Goal: Information Seeking & Learning: Learn about a topic

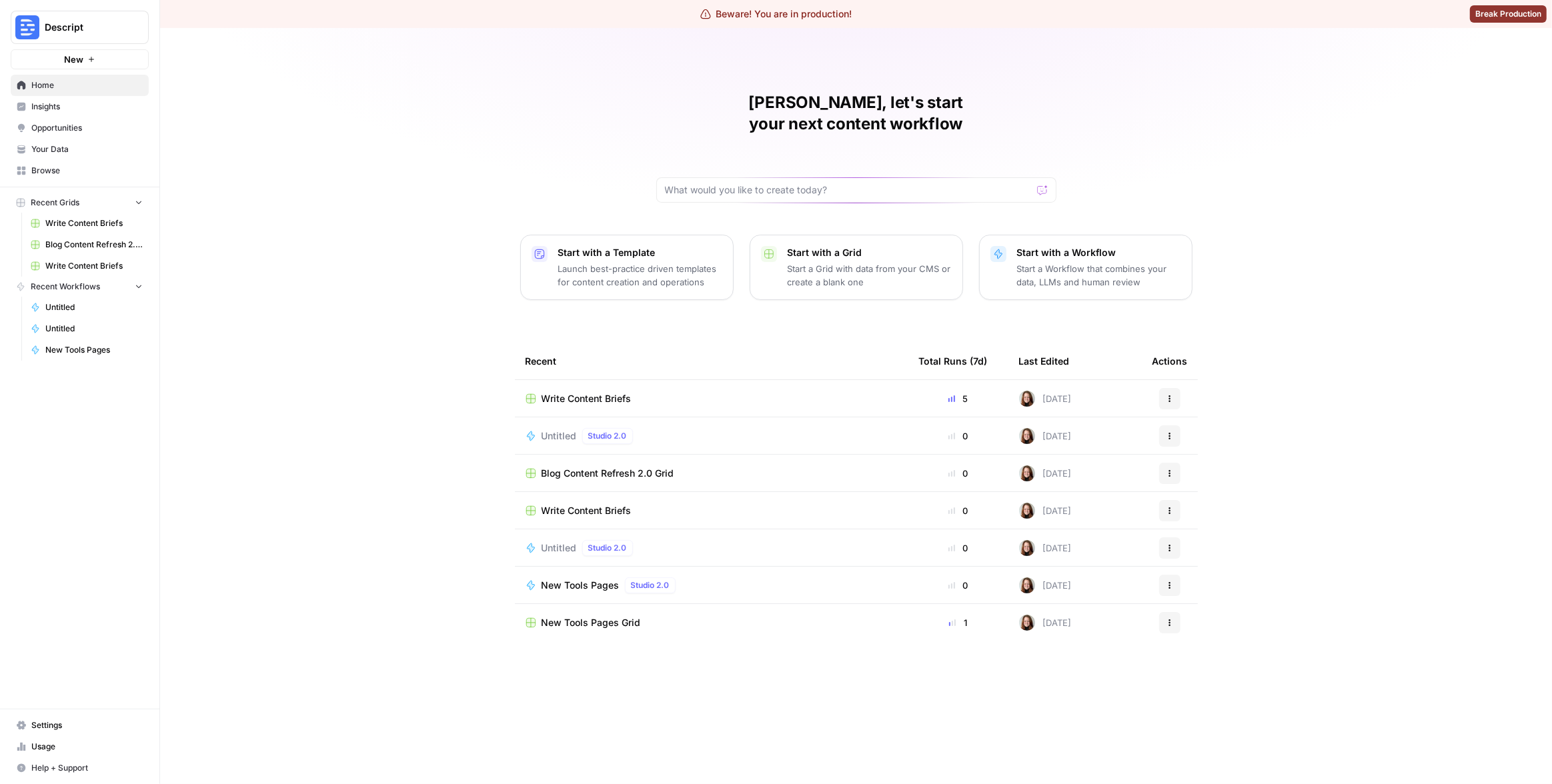
click at [60, 106] on span "Insights" at bounding box center [87, 106] width 111 height 12
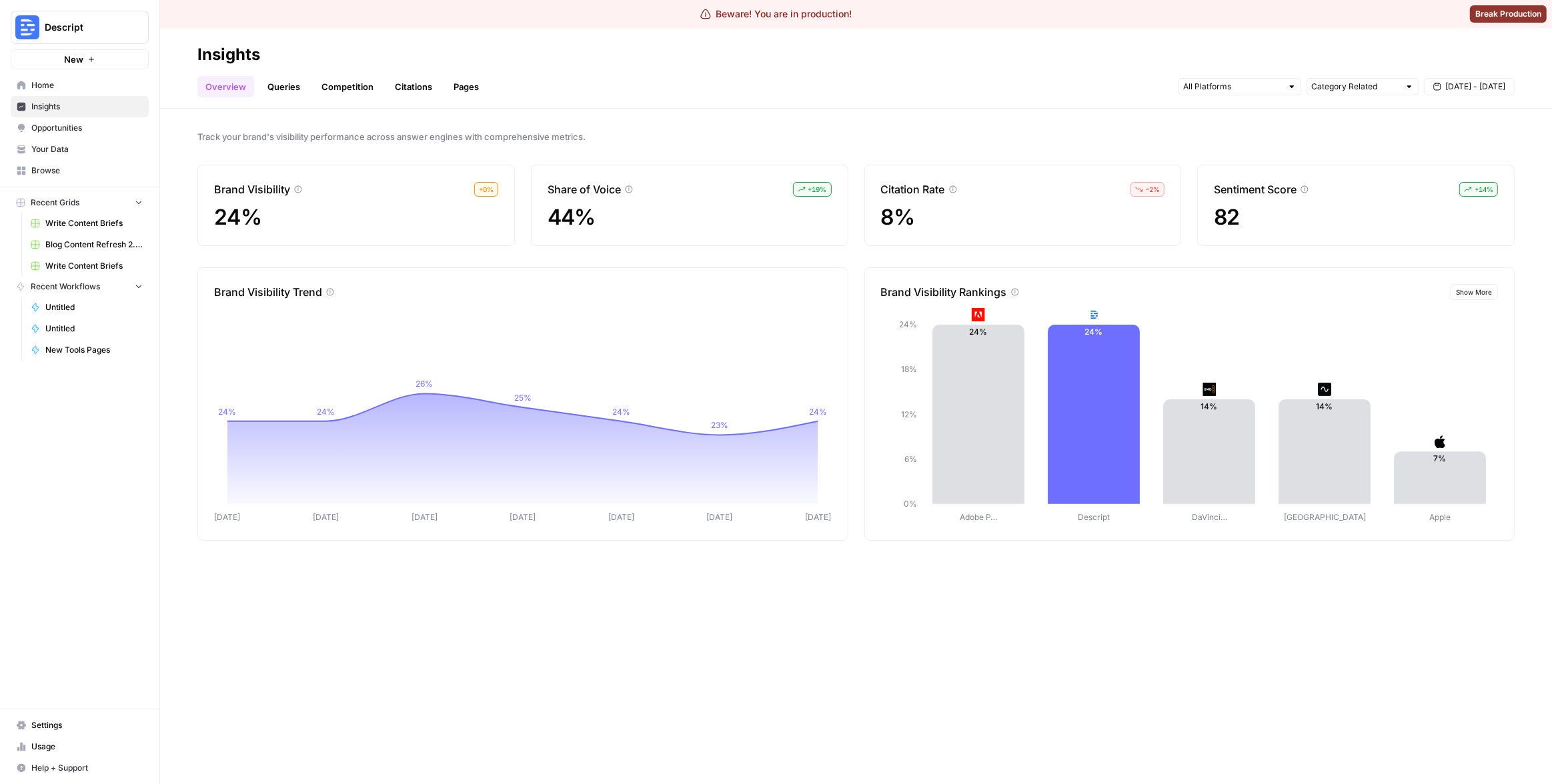
click at [278, 90] on link "Queries" at bounding box center [284, 86] width 49 height 21
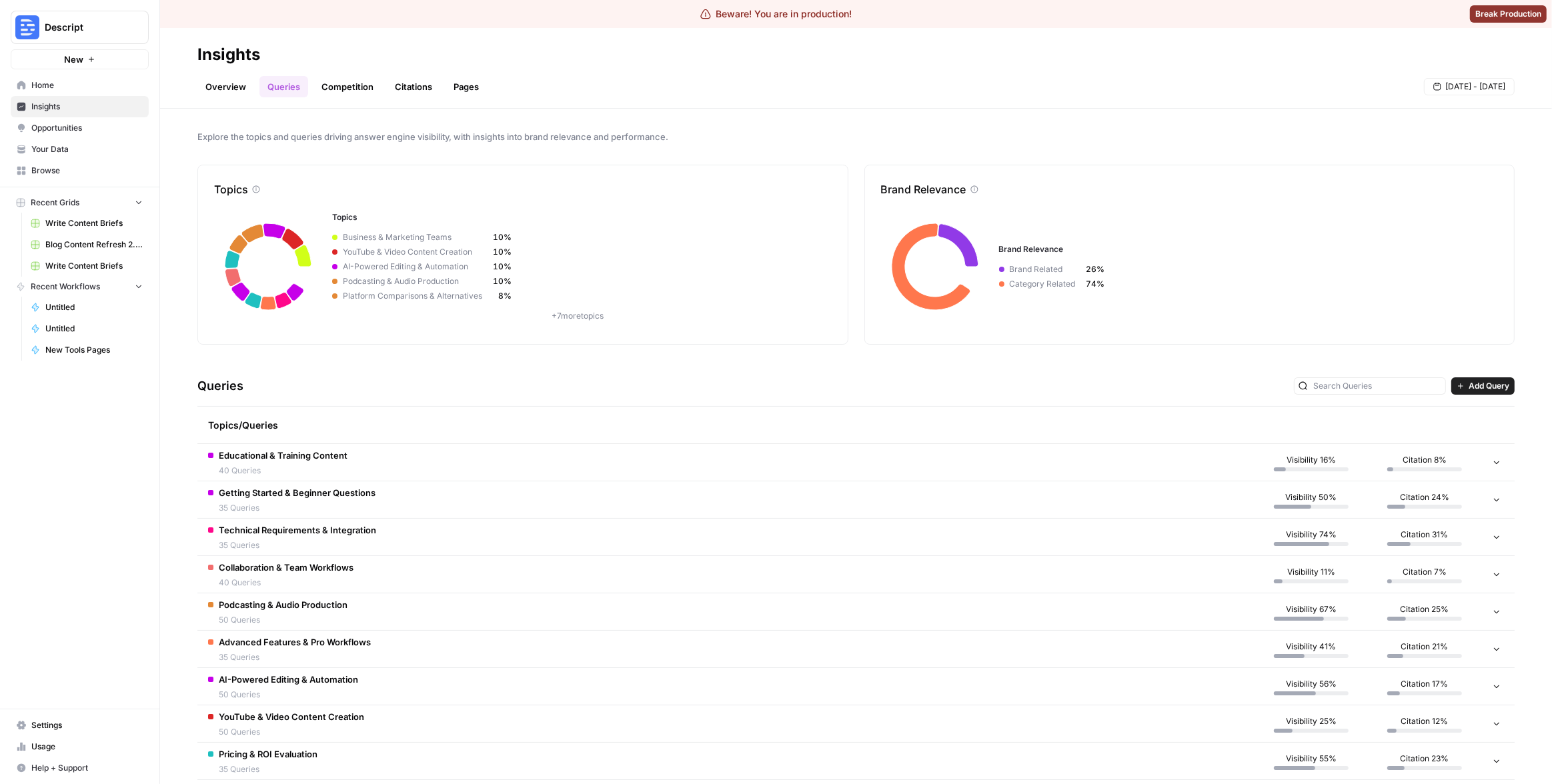
click at [352, 88] on link "Competition" at bounding box center [347, 86] width 68 height 21
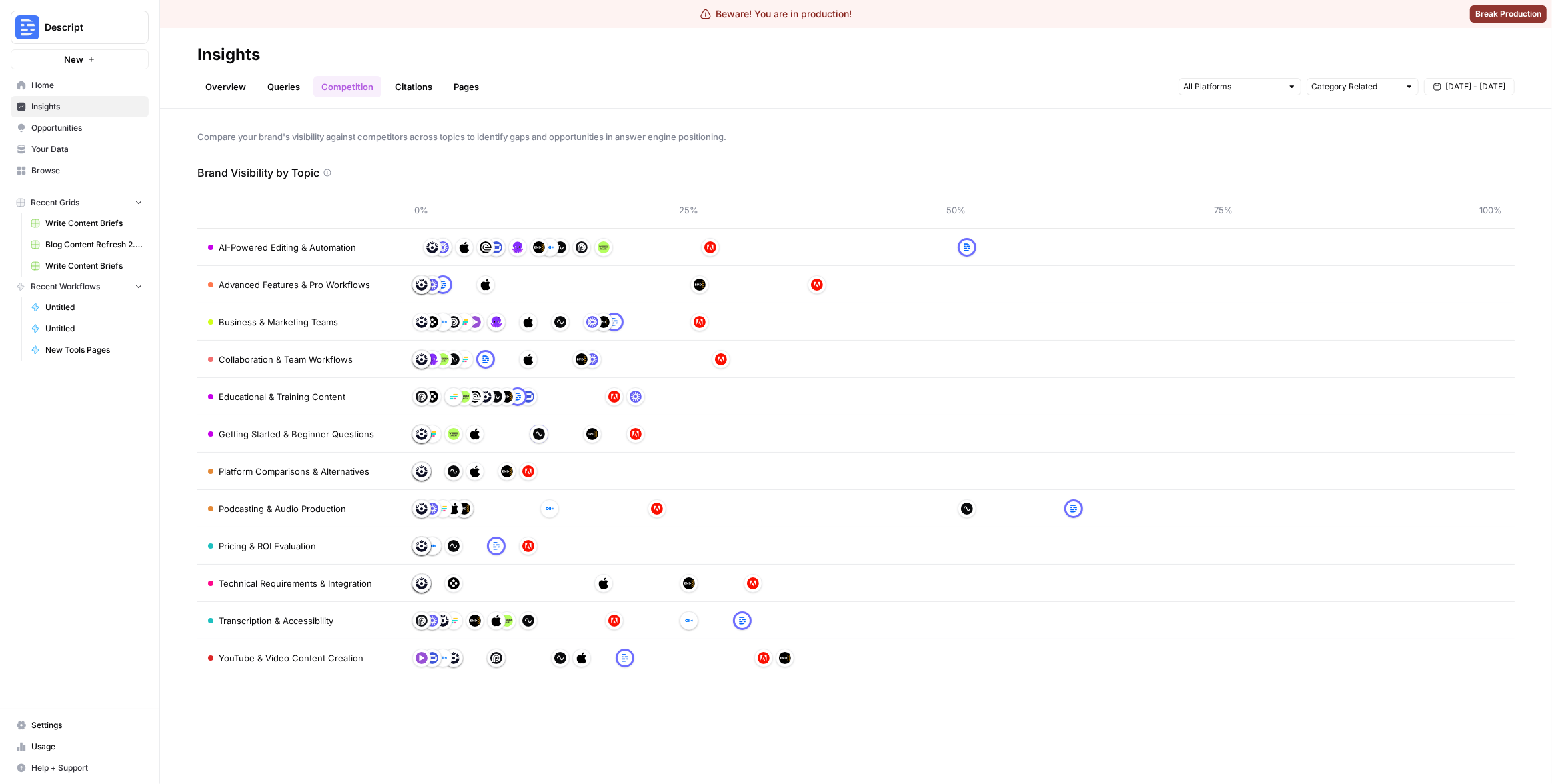
click at [411, 59] on h2 "Insights" at bounding box center [855, 54] width 1317 height 21
click at [415, 81] on link "Citations" at bounding box center [414, 86] width 54 height 21
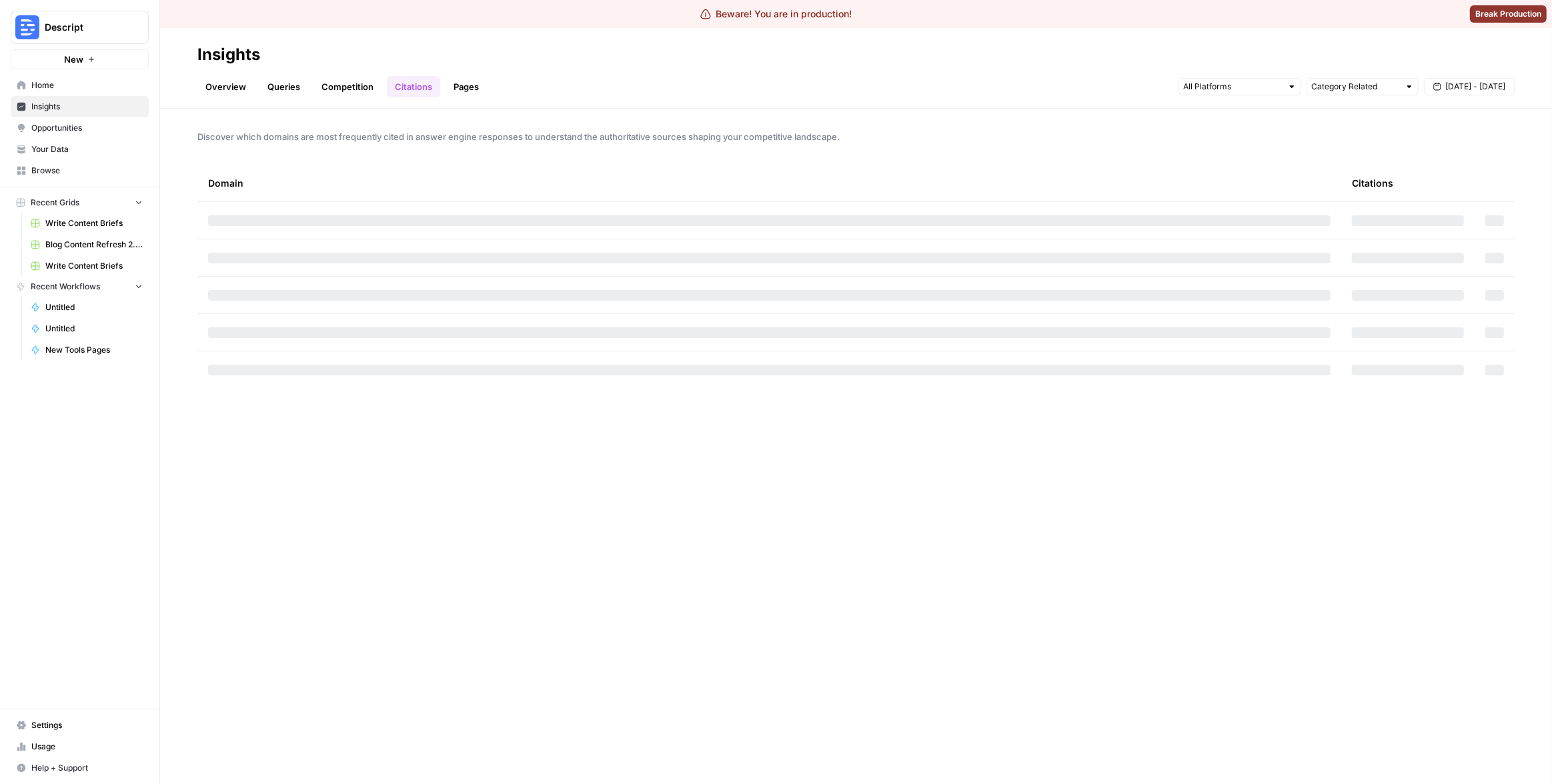
click at [440, 54] on h2 "Insights" at bounding box center [855, 54] width 1317 height 21
click at [471, 53] on h2 "Insights" at bounding box center [855, 54] width 1317 height 21
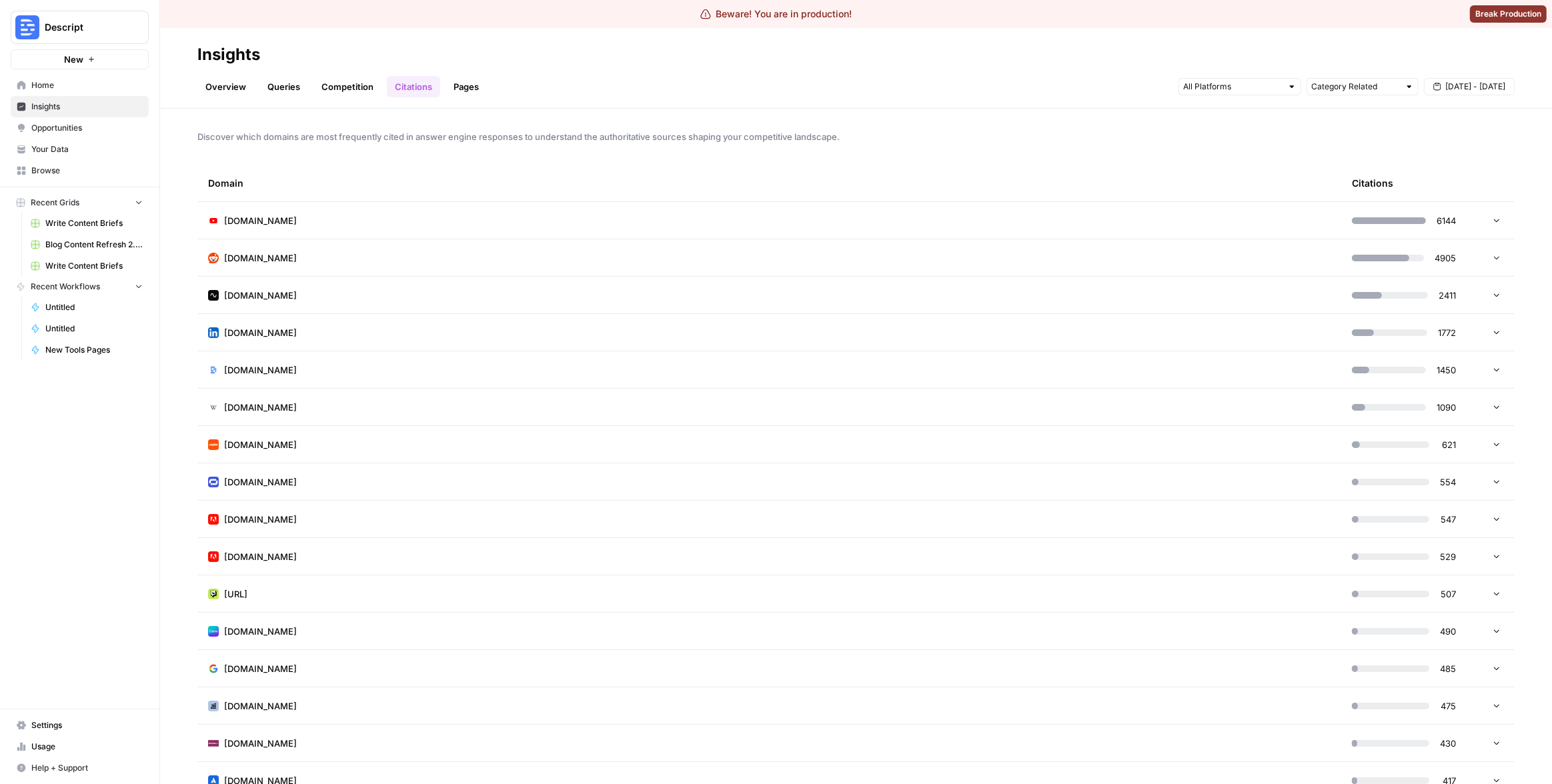
click at [467, 94] on link "Pages" at bounding box center [467, 86] width 42 height 21
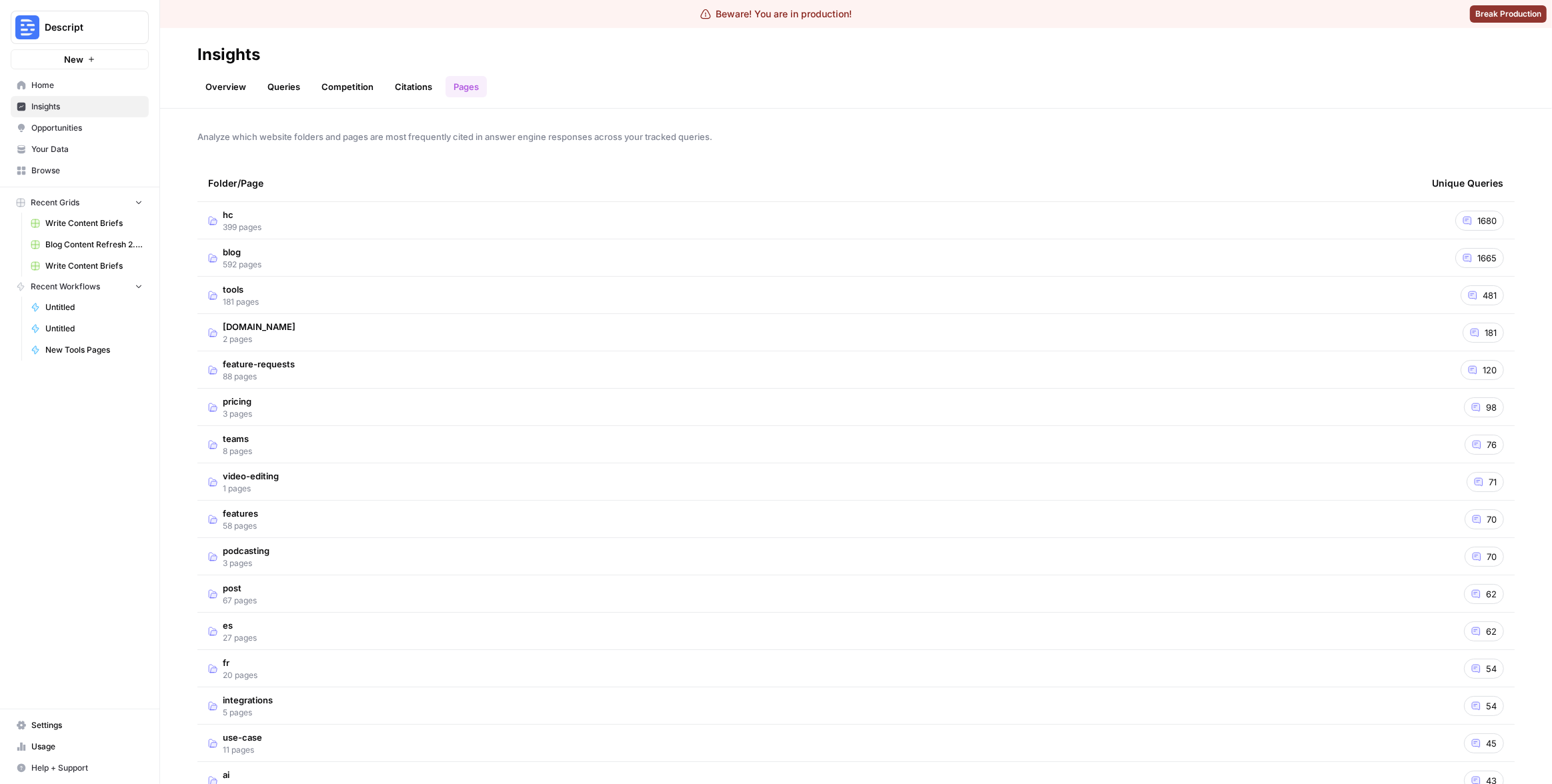
click at [246, 92] on link "Overview" at bounding box center [225, 86] width 57 height 21
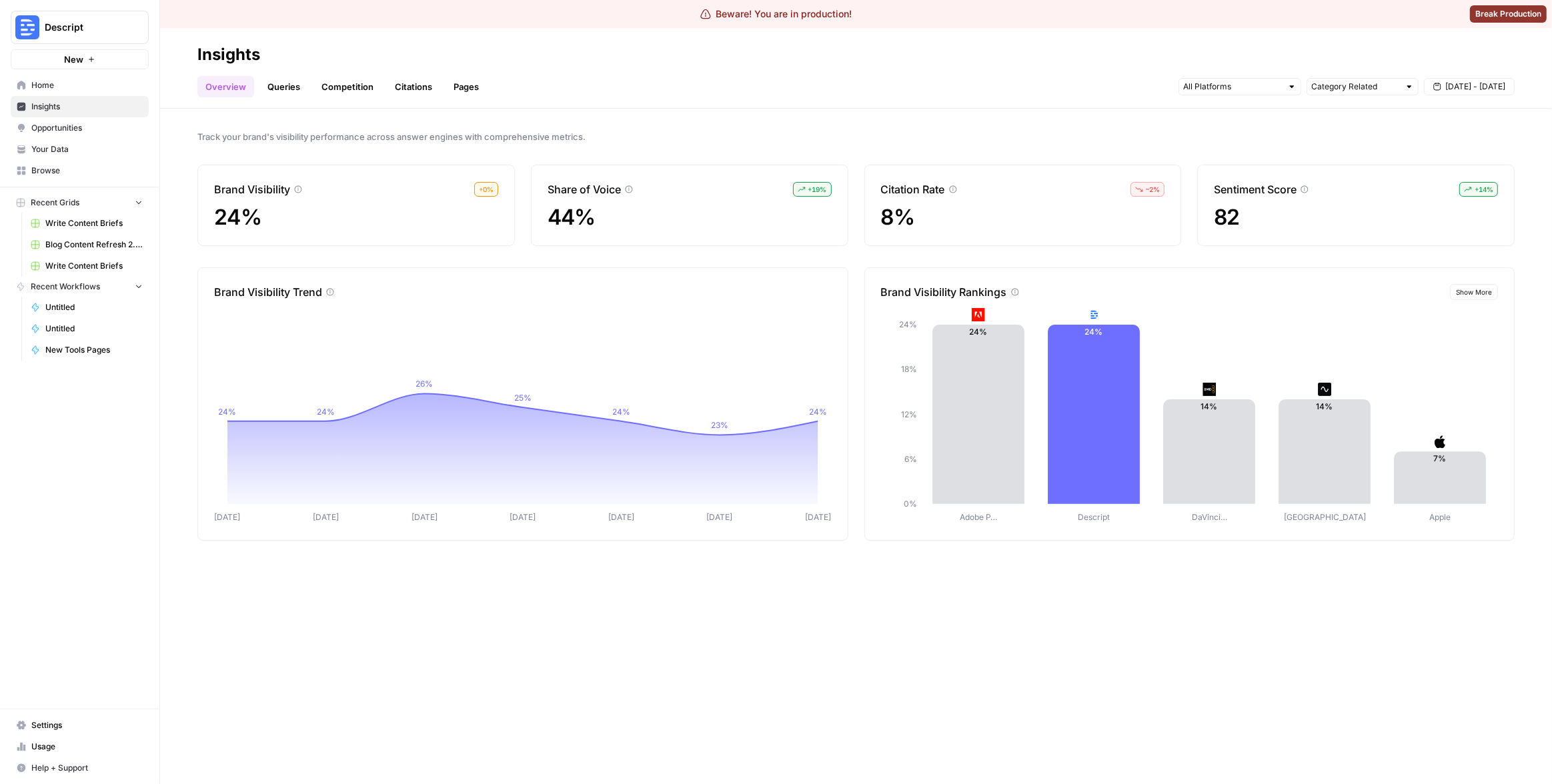
click at [444, 268] on div "Brand Visibility Trend [DATE] Aug [DATE] Aug [DATE] Aug 31 [DATE] 24% 24% 26% 2…" at bounding box center [523, 404] width 651 height 274
click at [1485, 288] on span "Show More" at bounding box center [1474, 292] width 36 height 11
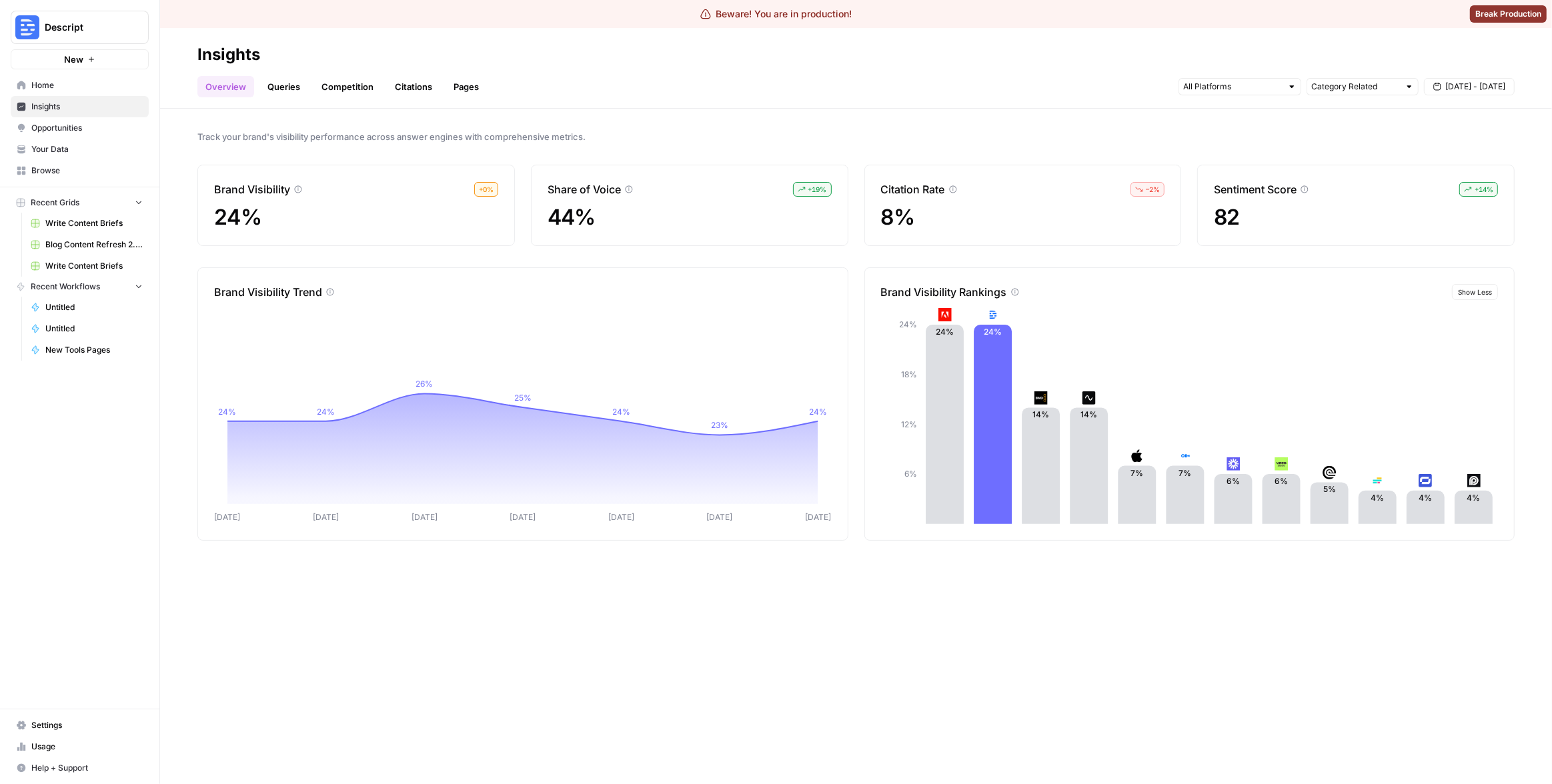
click at [1474, 288] on span "Show Less" at bounding box center [1475, 292] width 34 height 11
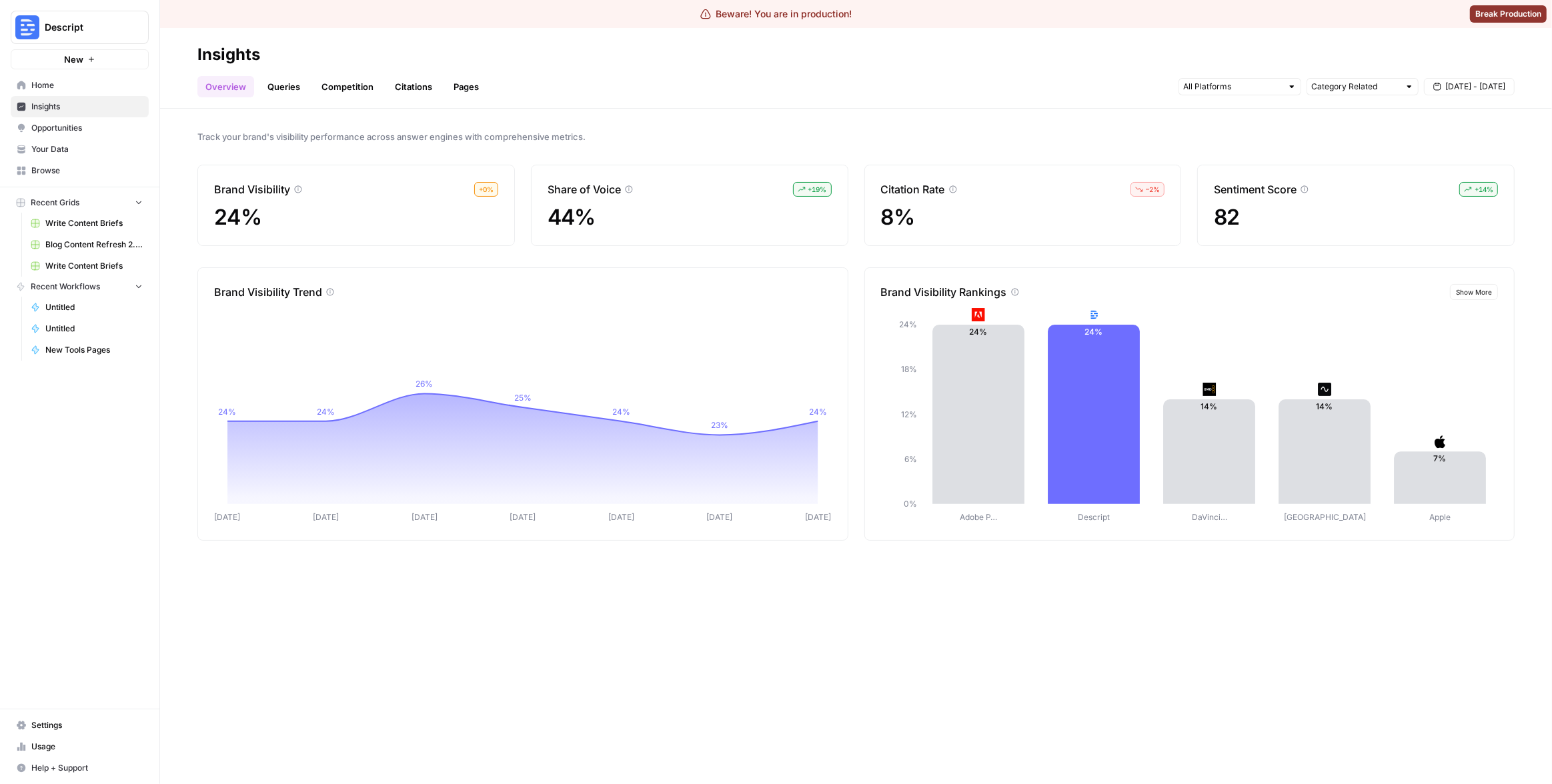
click at [1474, 288] on span "Show More" at bounding box center [1474, 292] width 36 height 11
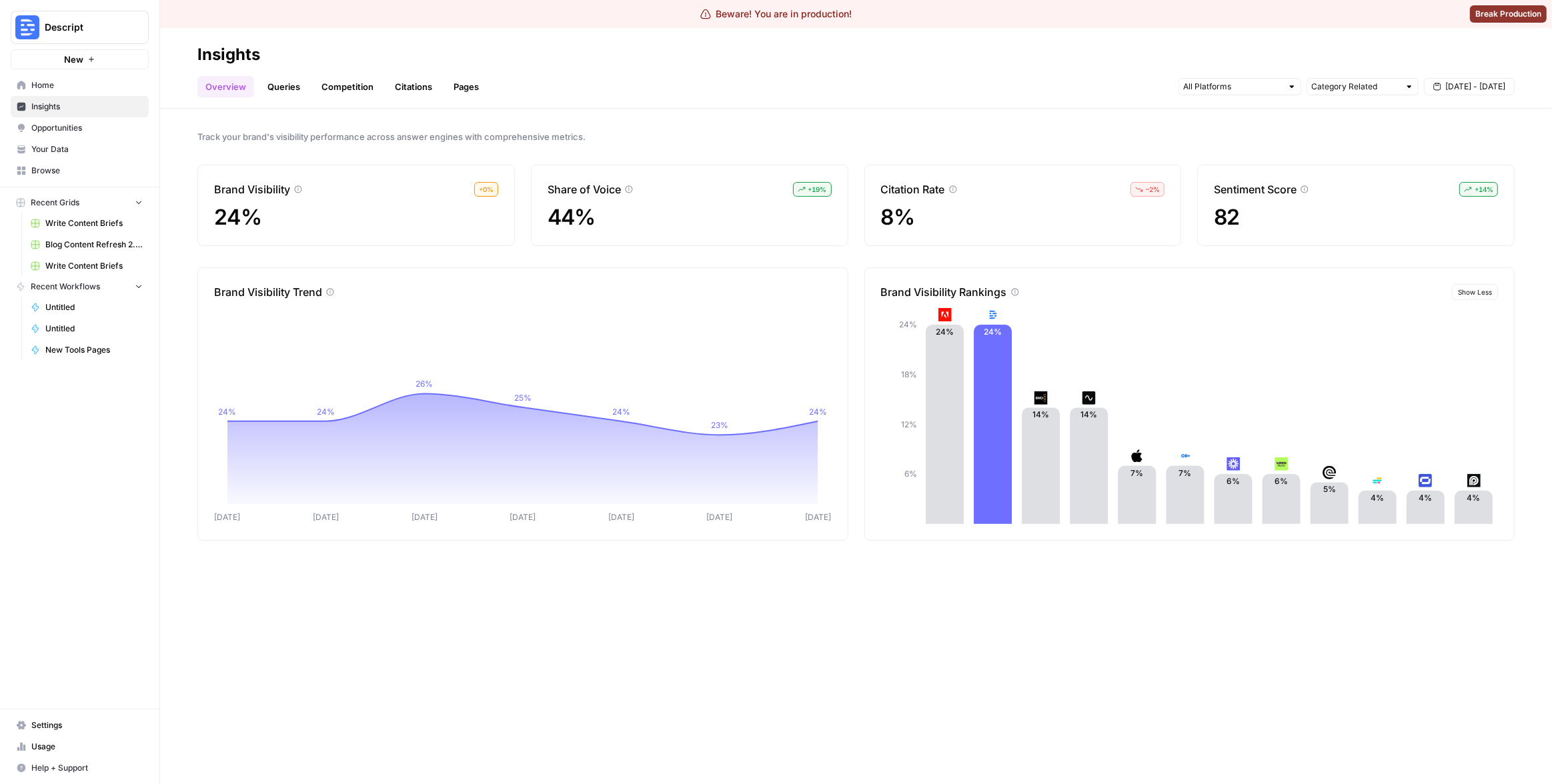
click at [1474, 290] on span "Show Less" at bounding box center [1475, 292] width 34 height 11
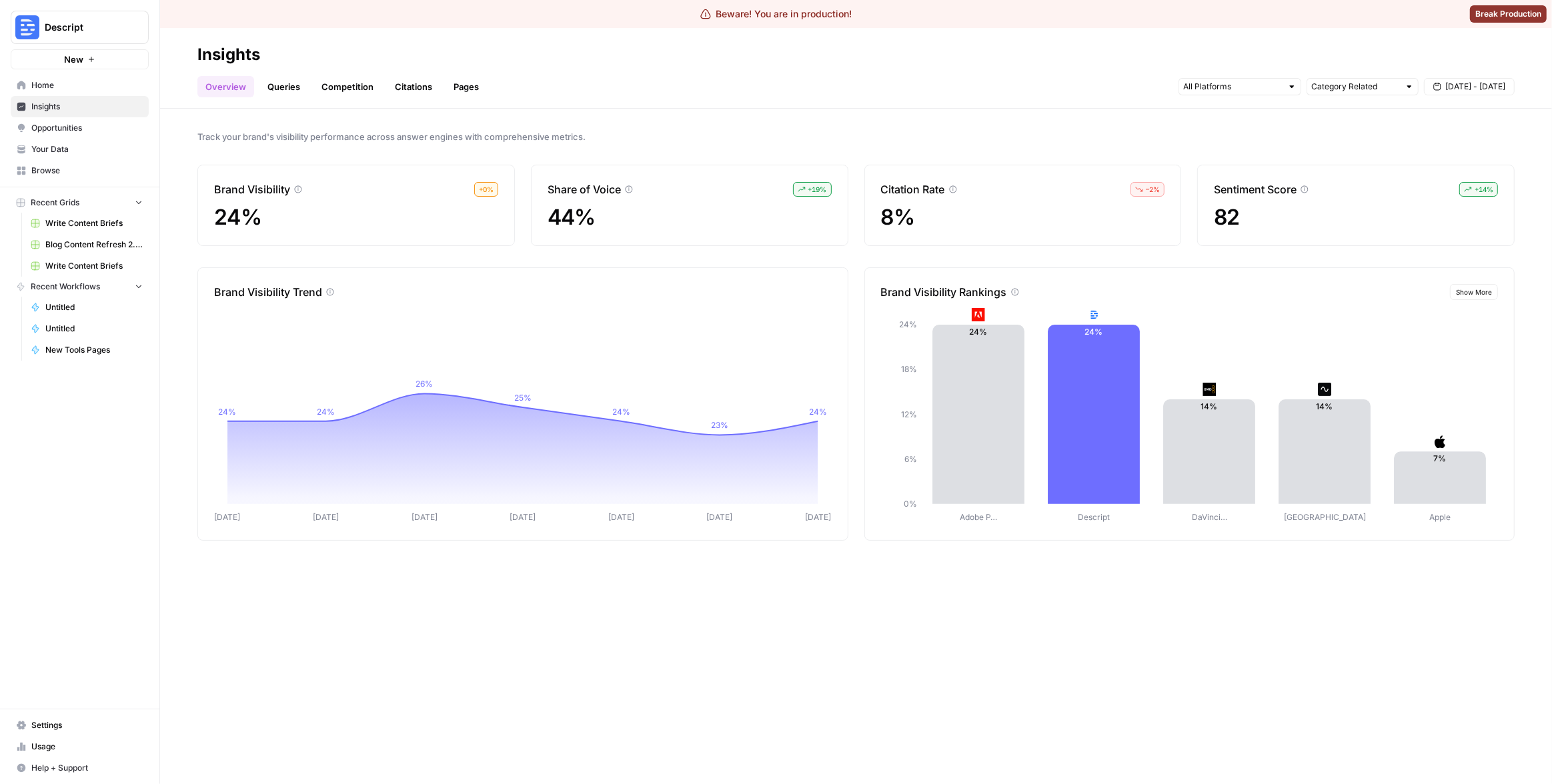
click at [278, 87] on link "Queries" at bounding box center [284, 86] width 49 height 21
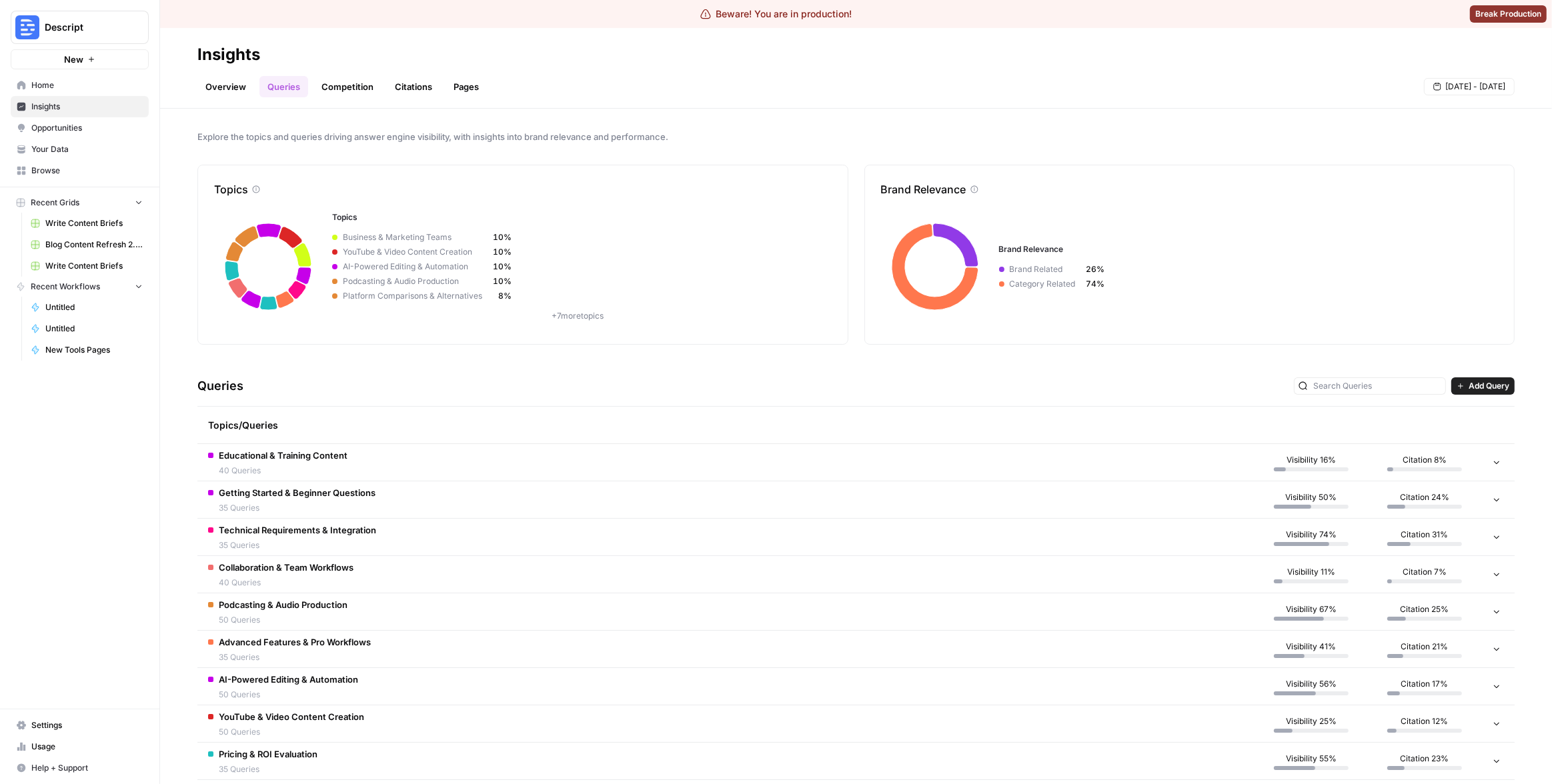
click at [441, 426] on div "Topics/Queries" at bounding box center [726, 425] width 1036 height 37
click at [540, 460] on td "Educational & Training Content 40 Queries" at bounding box center [726, 462] width 1057 height 37
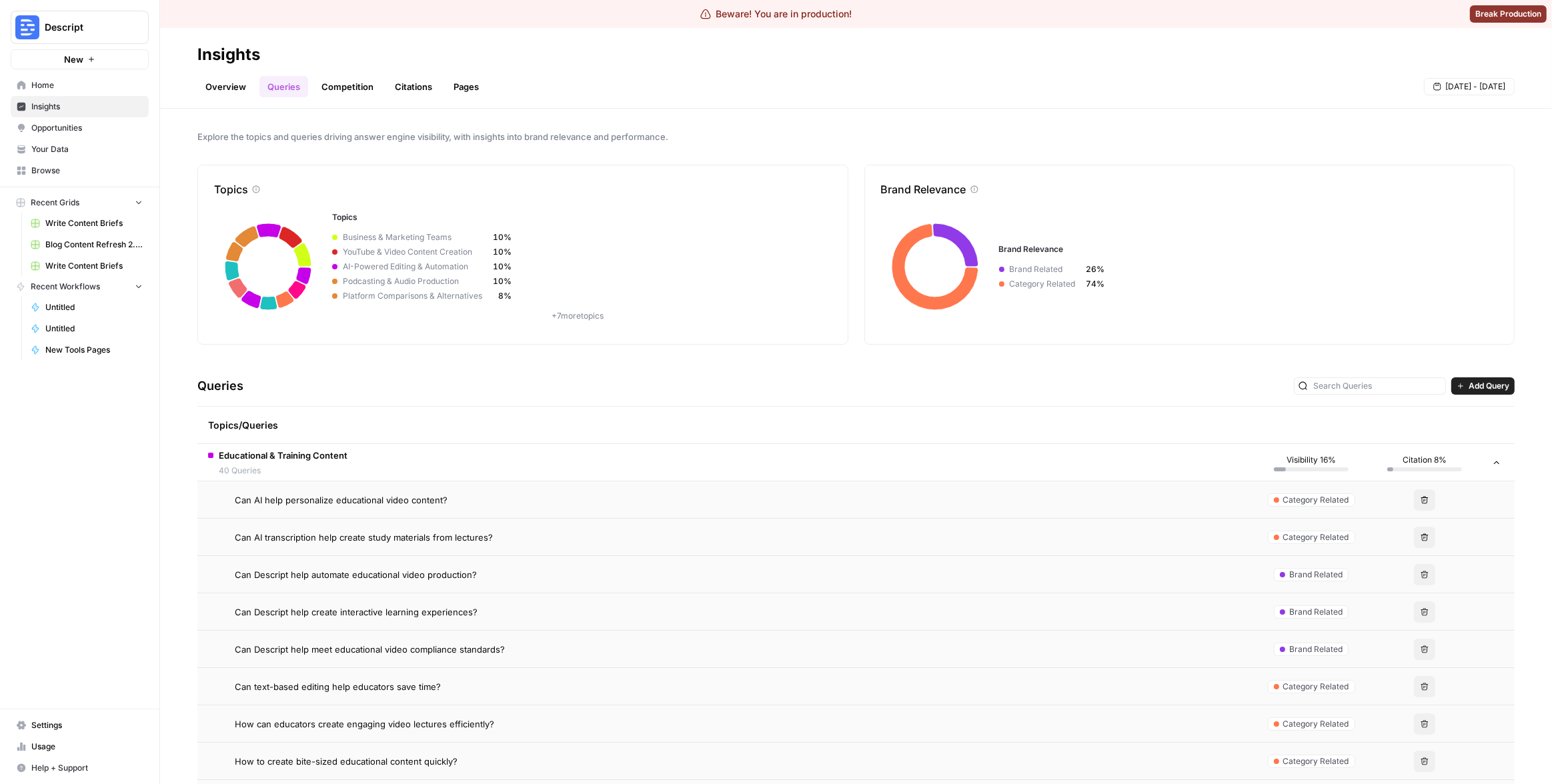
click at [554, 506] on td "Can AI help personalize educational video content?" at bounding box center [726, 499] width 1057 height 37
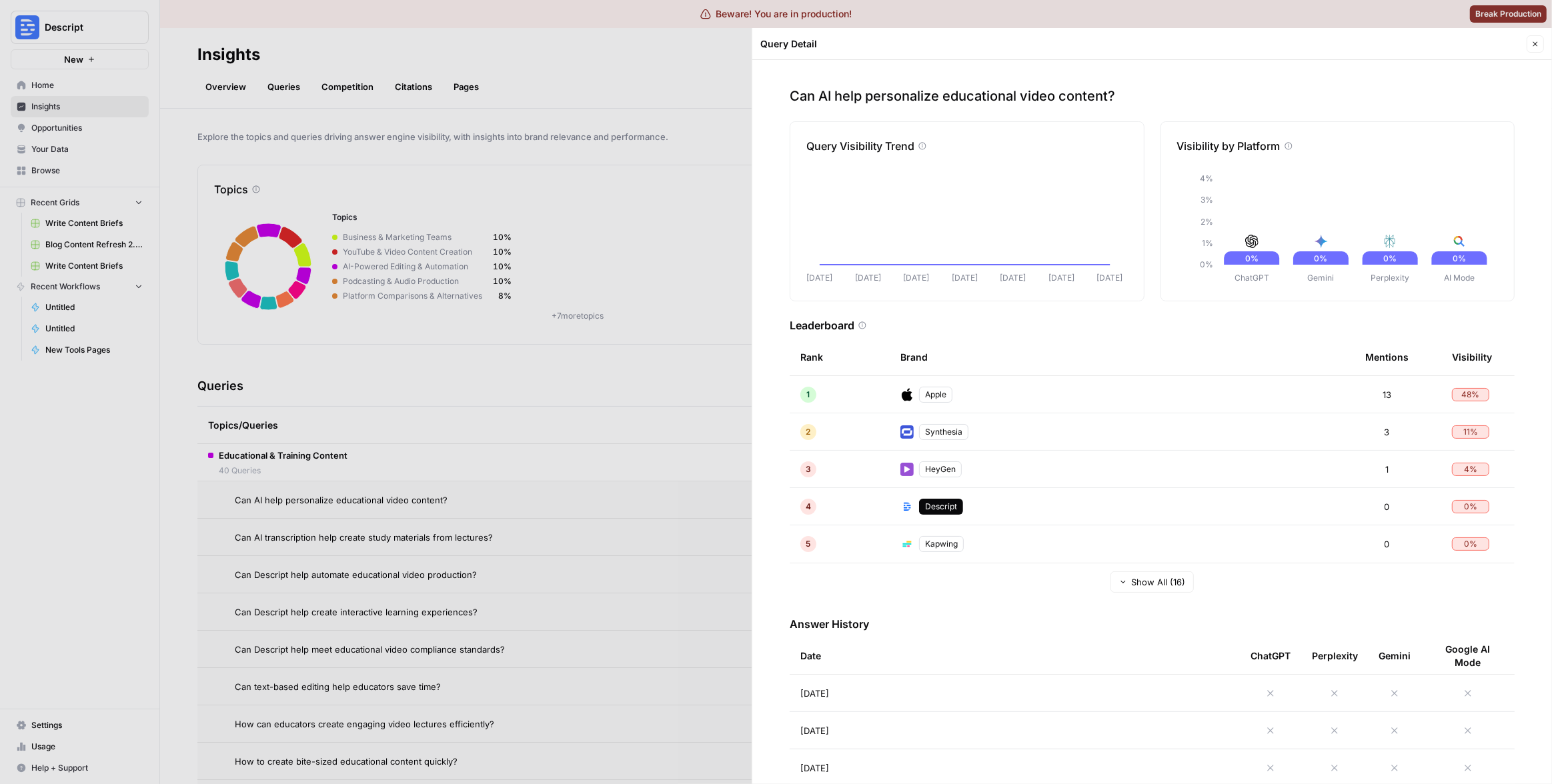
scroll to position [56, 0]
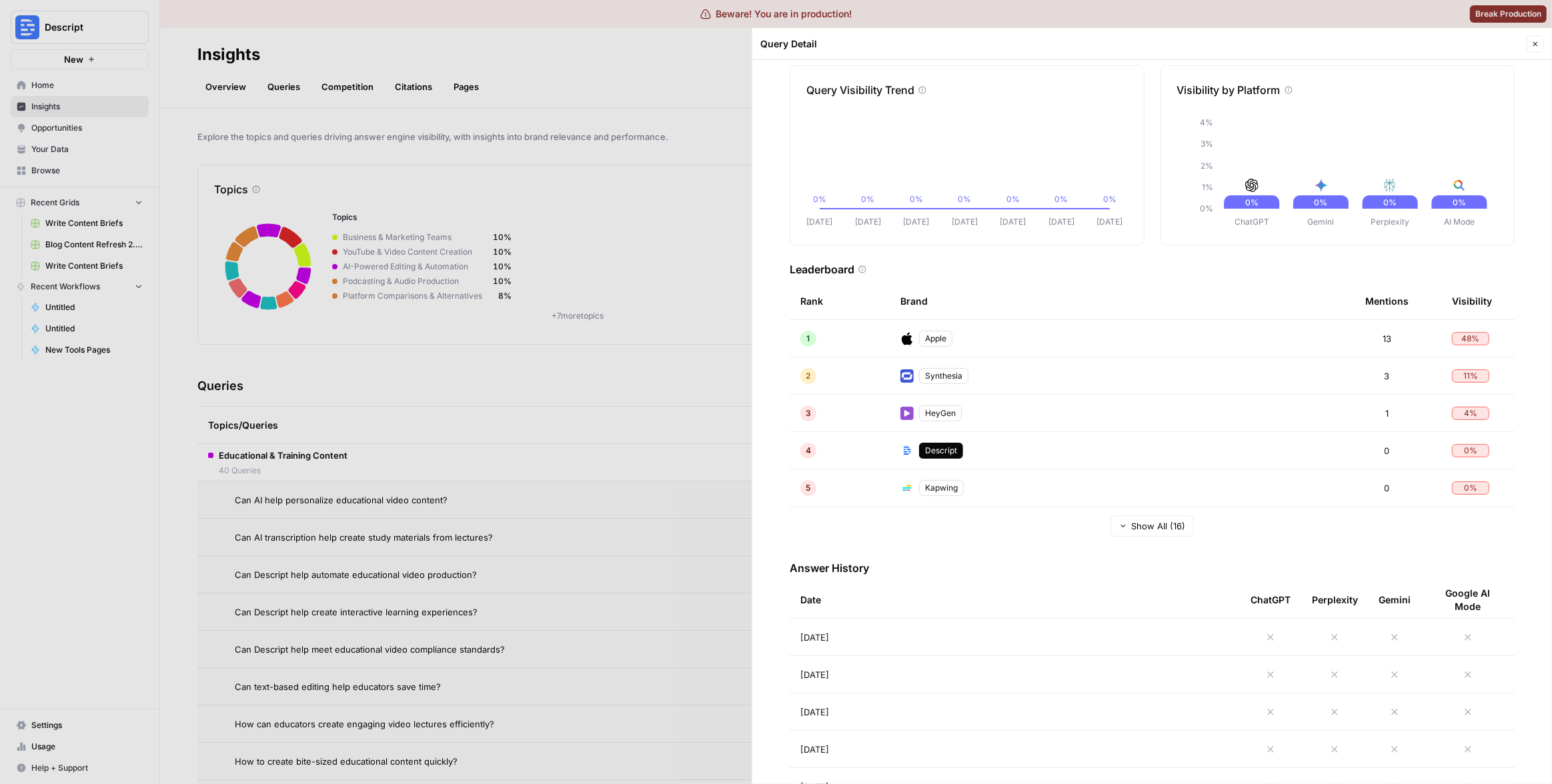
click at [916, 632] on td "[DATE]" at bounding box center [1014, 637] width 450 height 37
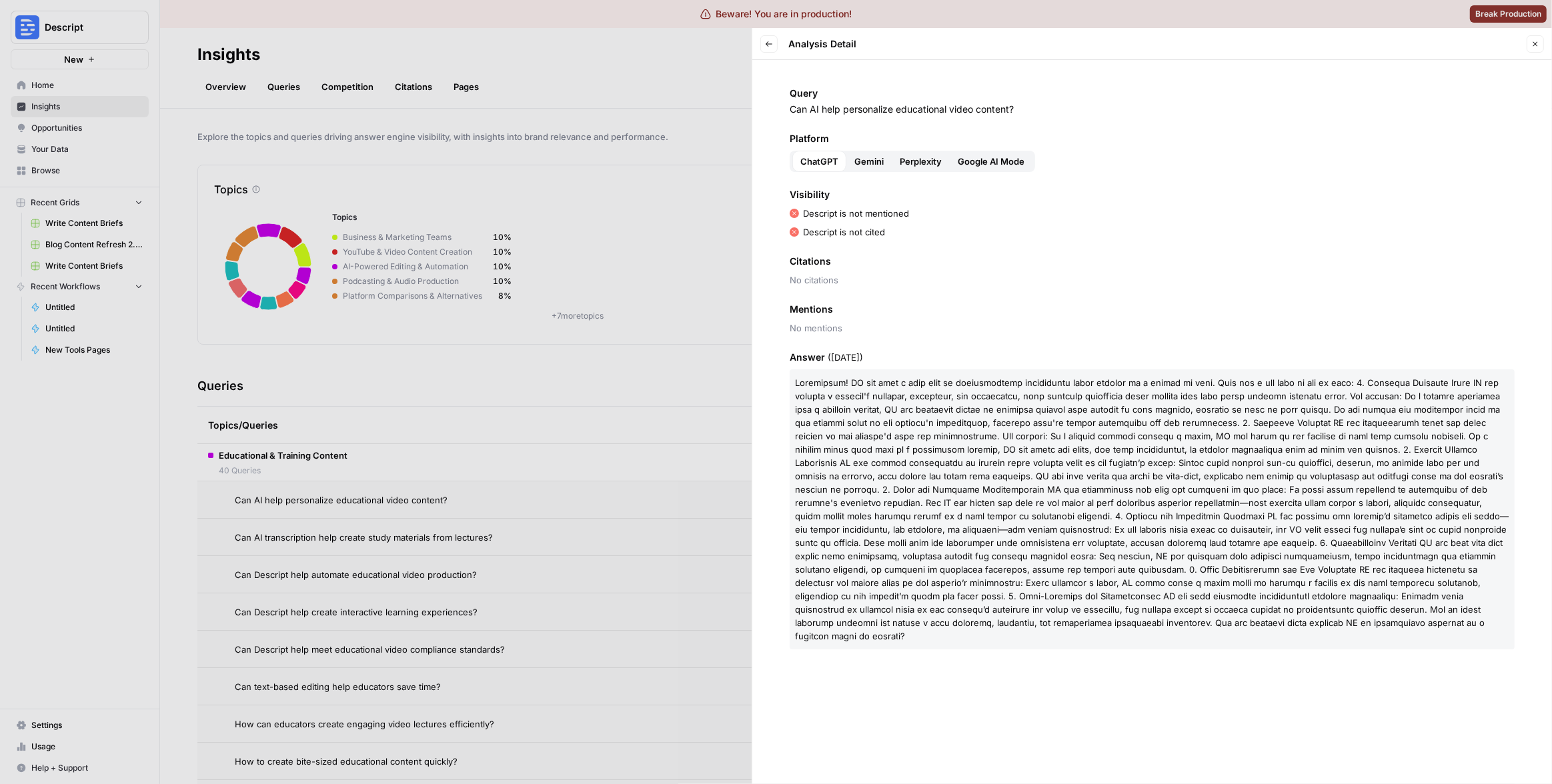
click at [613, 445] on div at bounding box center [776, 392] width 1552 height 784
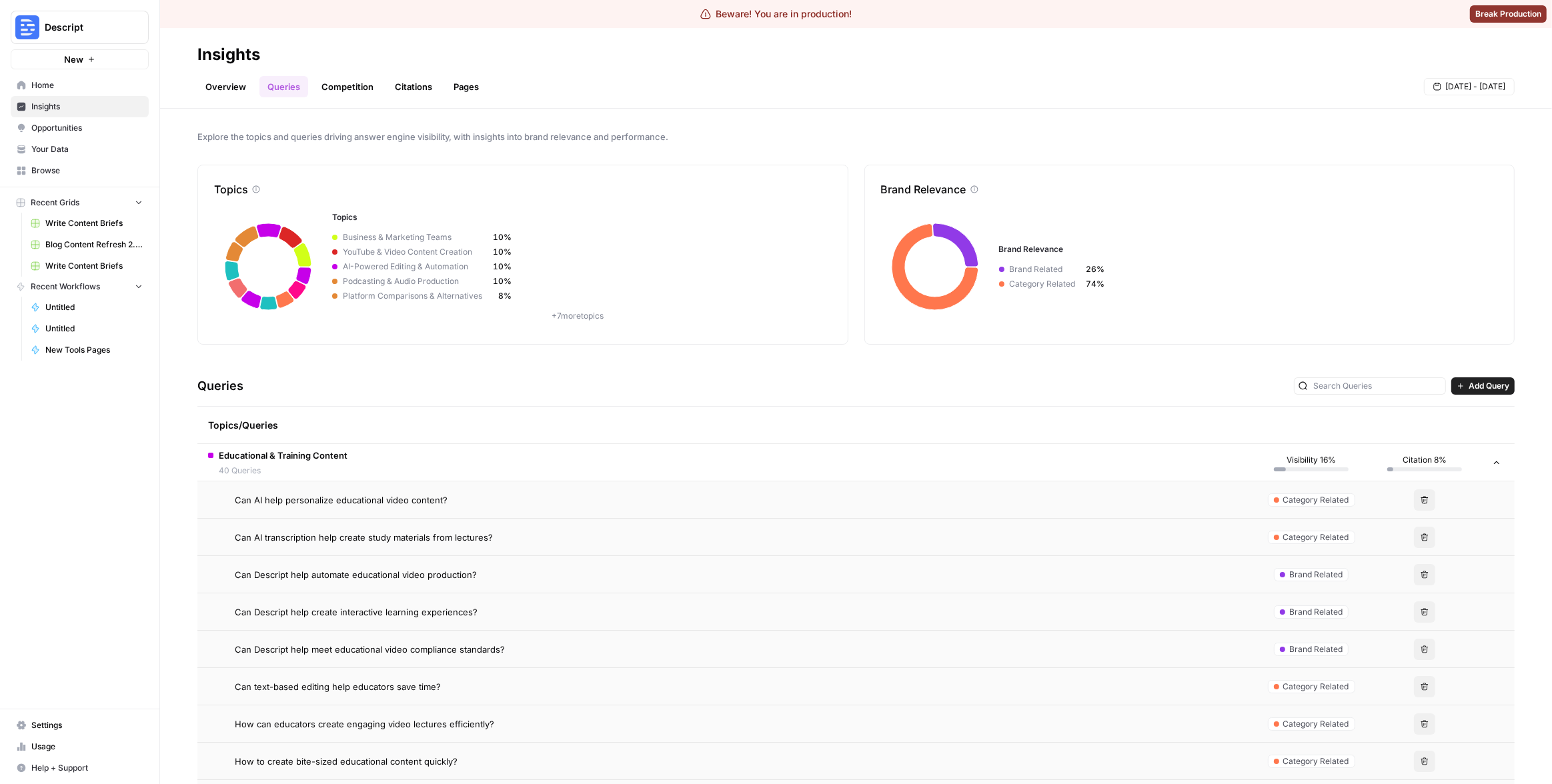
click at [219, 85] on link "Overview" at bounding box center [225, 86] width 57 height 21
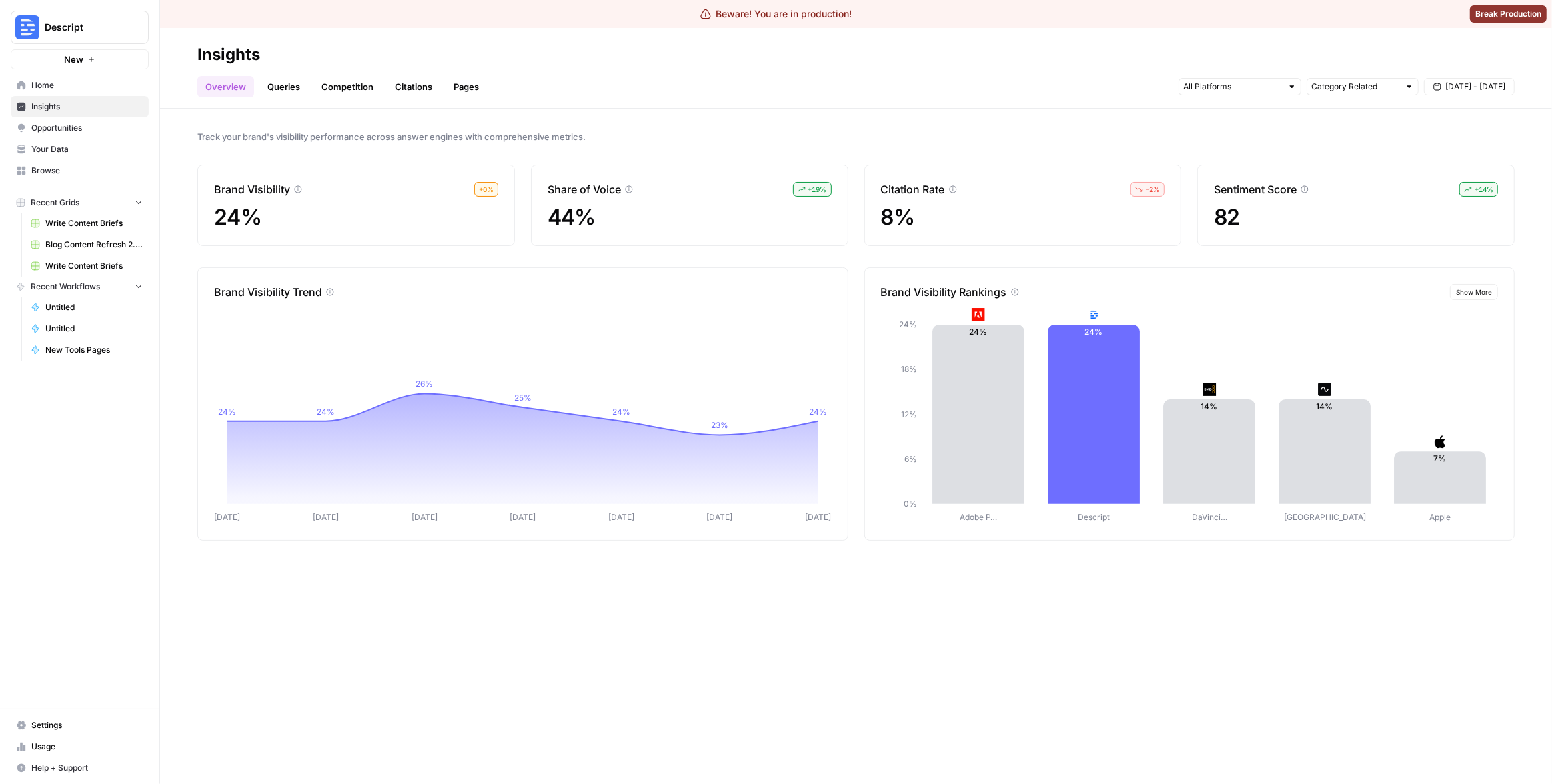
click at [270, 92] on link "Queries" at bounding box center [284, 86] width 49 height 21
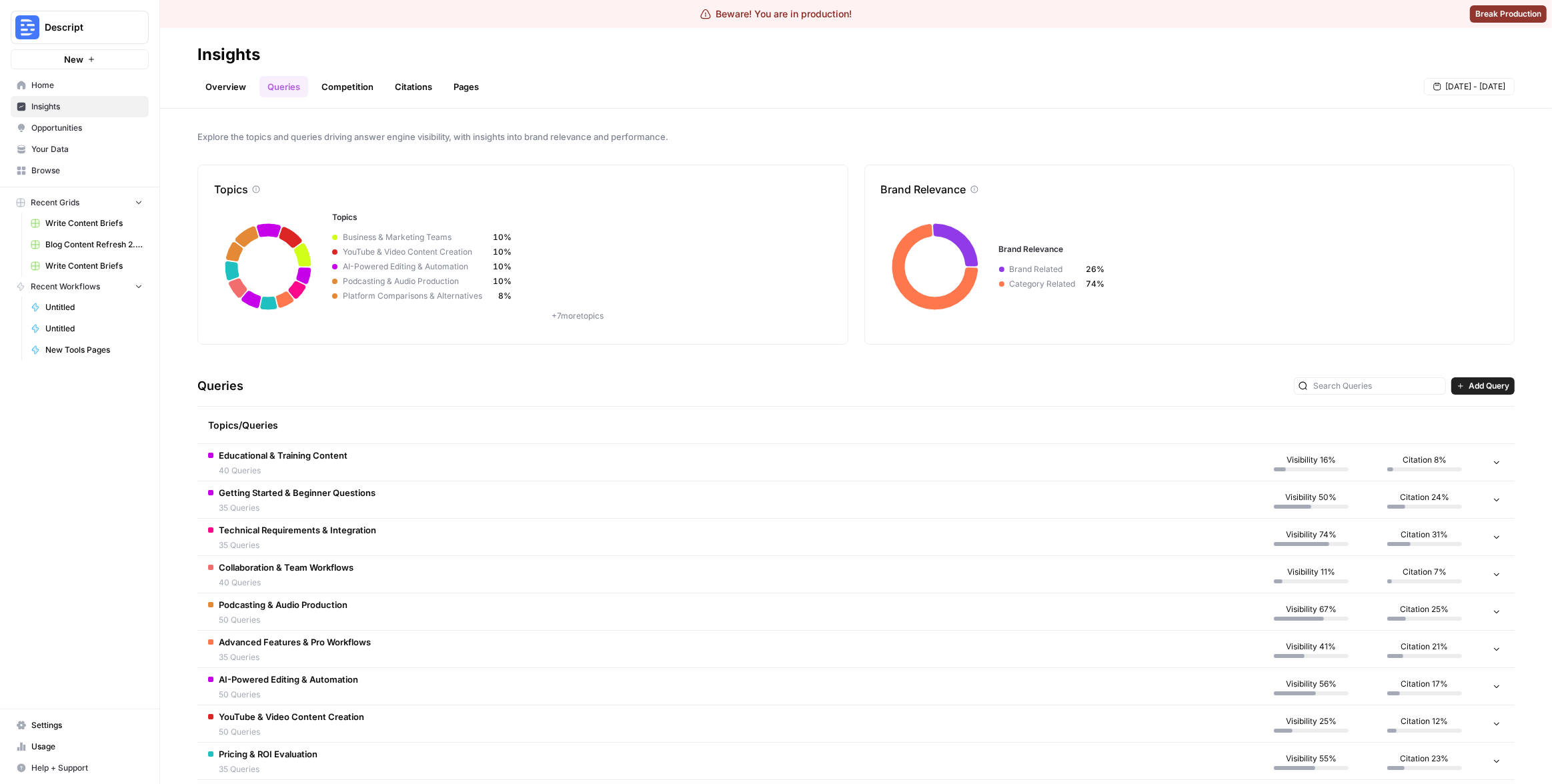
click at [312, 93] on ul "Overview Queries Competition Citations Pages" at bounding box center [341, 86] width 290 height 21
click at [351, 89] on link "Competition" at bounding box center [347, 86] width 68 height 21
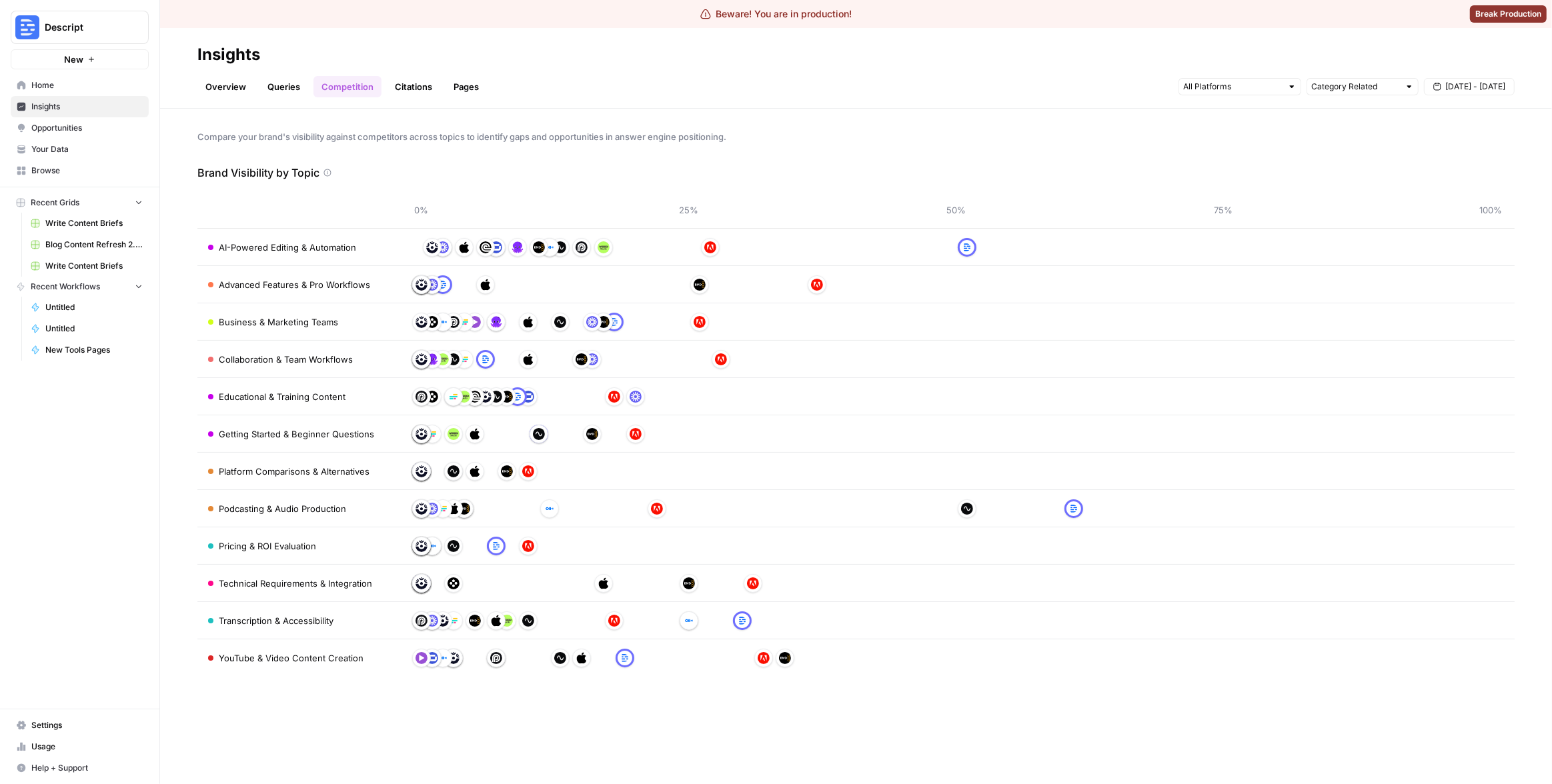
click at [963, 253] on div at bounding box center [967, 247] width 19 height 19
click at [965, 246] on img at bounding box center [967, 248] width 12 height 12
click at [806, 244] on div at bounding box center [956, 247] width 1069 height 21
click at [344, 245] on span "AI-Powered Editing & Automation" at bounding box center [288, 247] width 137 height 13
click at [303, 282] on span "Advanced Features & Pro Workflows" at bounding box center [295, 284] width 151 height 13
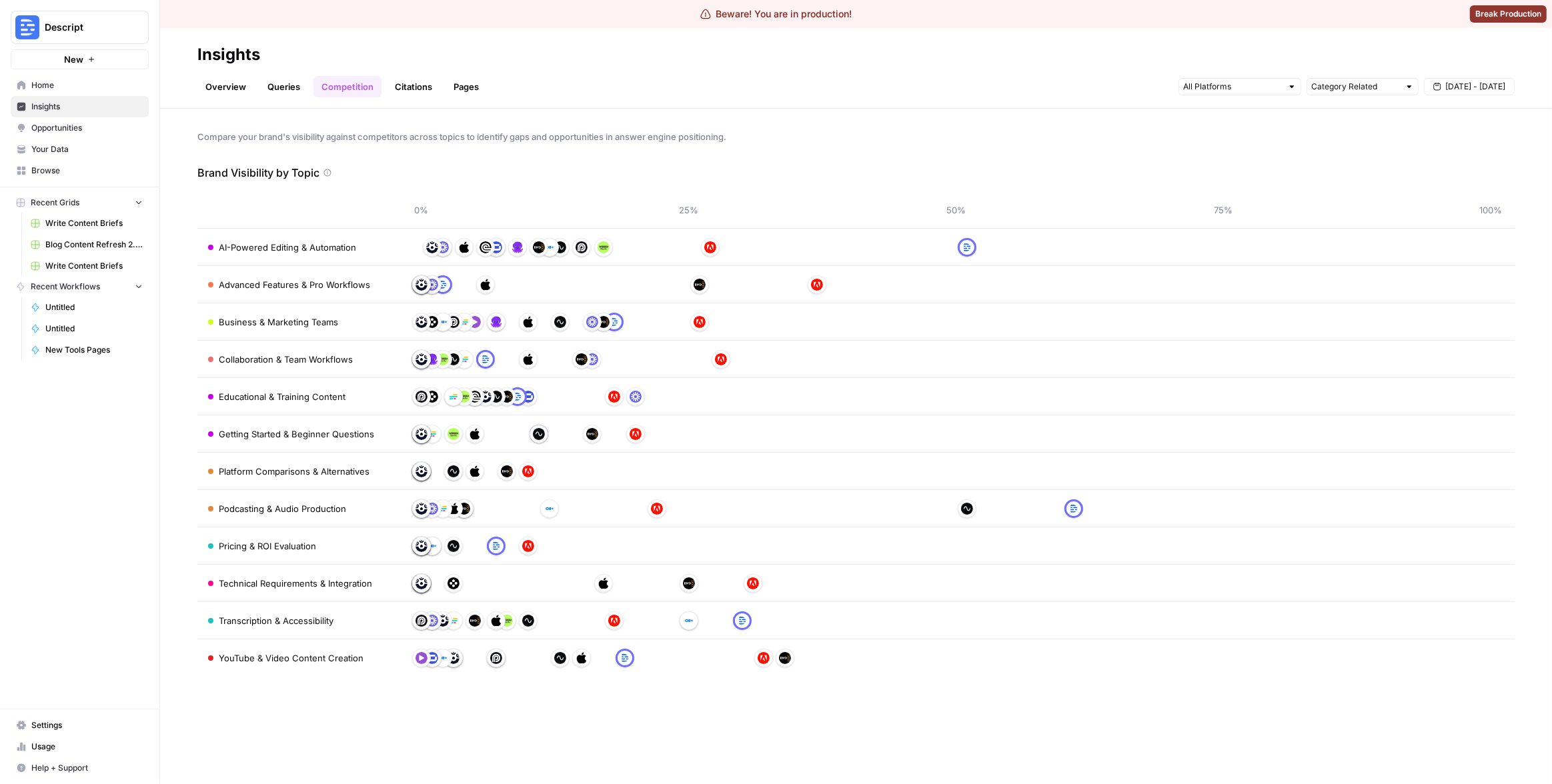
click at [419, 80] on link "Citations" at bounding box center [414, 86] width 54 height 21
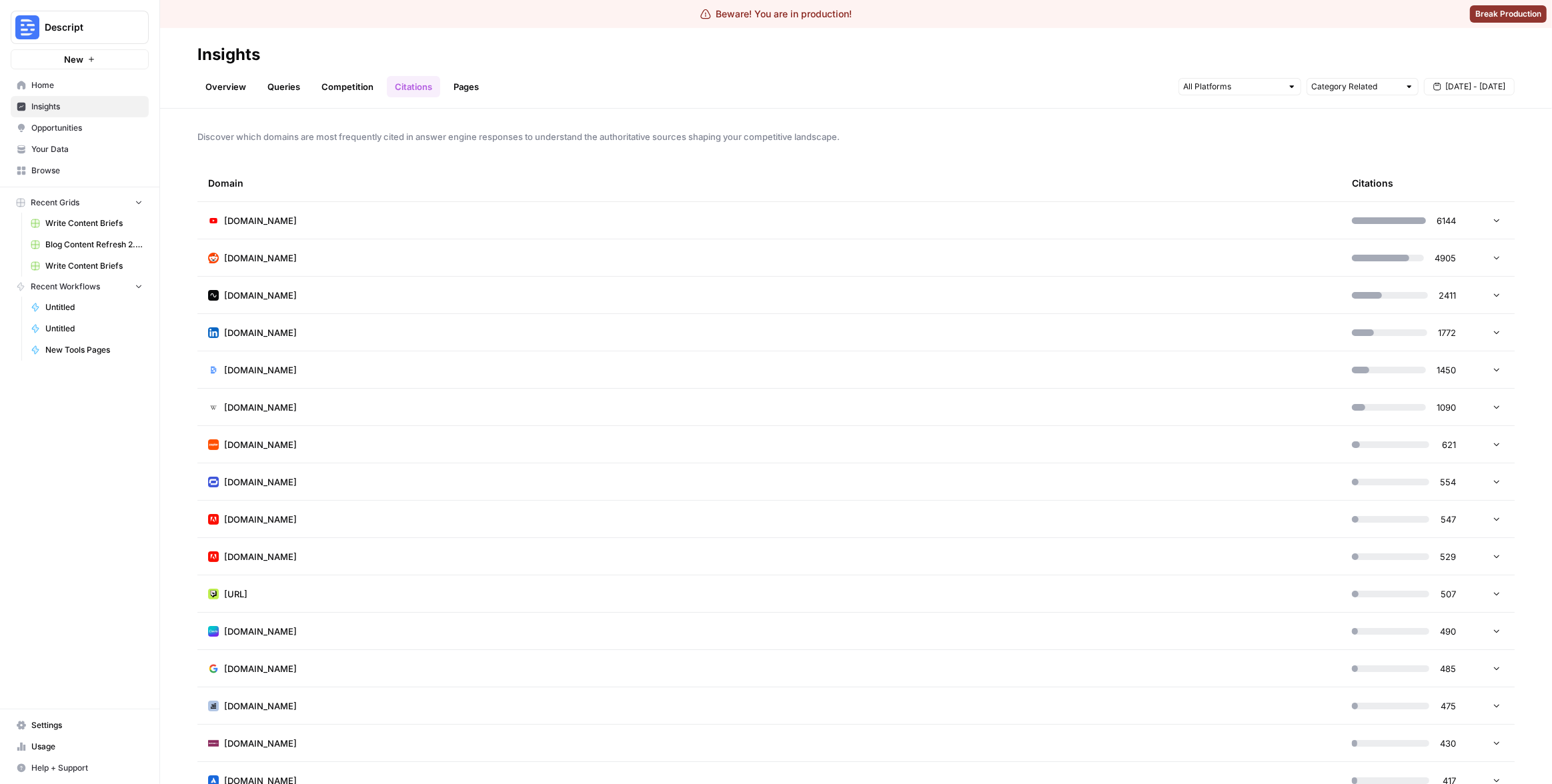
click at [453, 208] on td "[DOMAIN_NAME]" at bounding box center [769, 220] width 1144 height 37
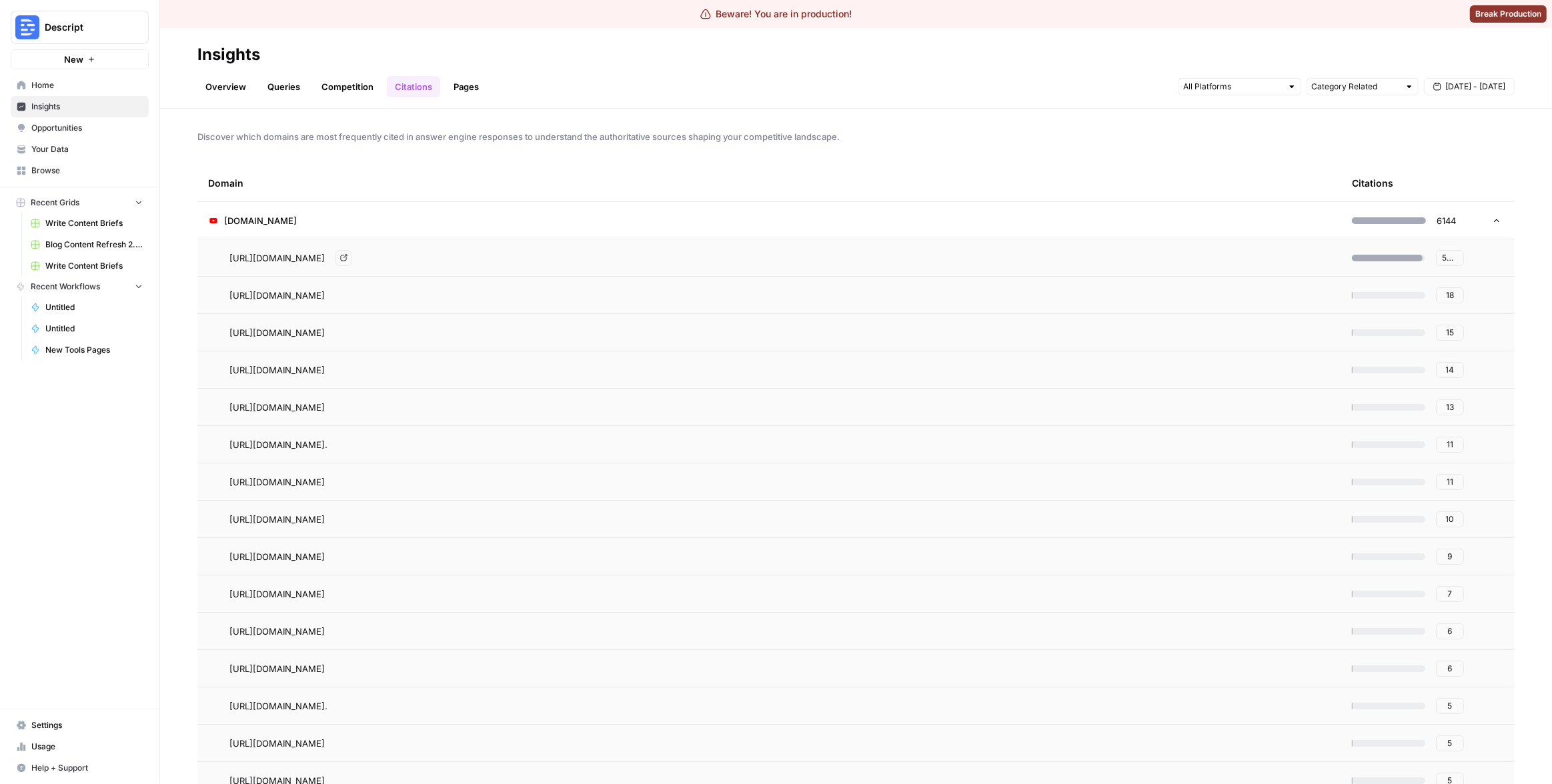
click at [325, 257] on span "[URL][DOMAIN_NAME]" at bounding box center [277, 258] width 96 height 13
click at [351, 260] on link "Go to page" at bounding box center [343, 258] width 16 height 16
click at [456, 83] on link "Pages" at bounding box center [467, 86] width 42 height 21
